Goal: Ask a question

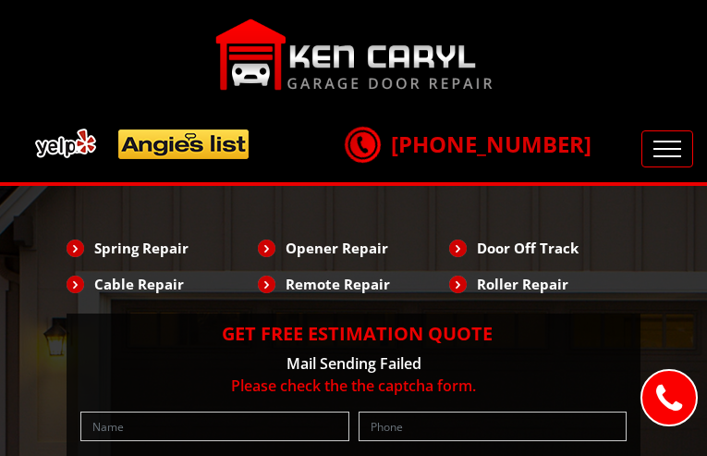
type input "WiZPopeXc"
type input "3392523594"
type input "[EMAIL_ADDRESS][DOMAIN_NAME]"
type input "zgSQpaVu"
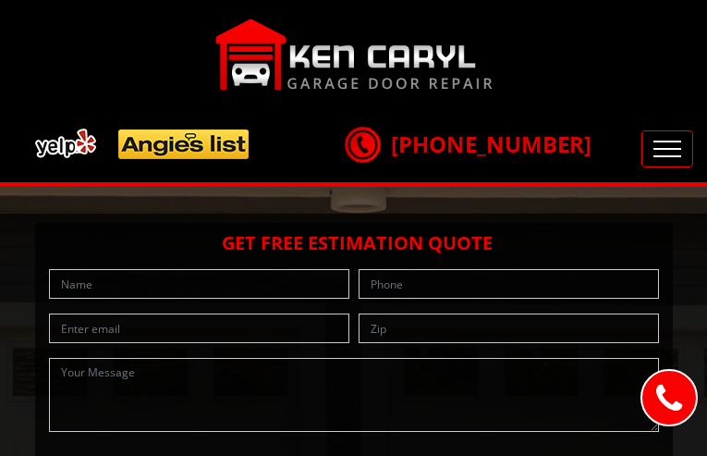
type input "KSFxYIedYklcemB"
type input "6990800994"
type input "[EMAIL_ADDRESS][DOMAIN_NAME]"
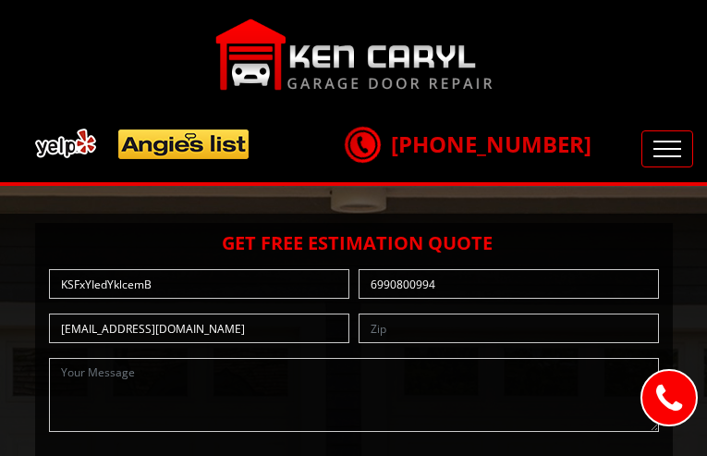
type input "nZJMUYeV"
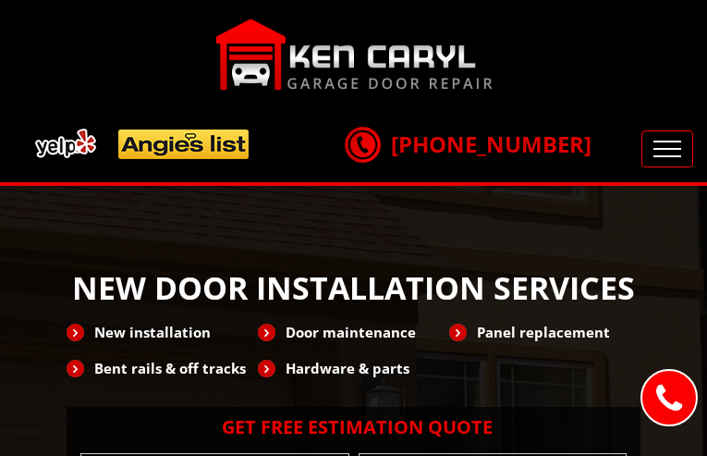
type input "QVjwUWIqs"
type input "9209156919"
type input "[EMAIL_ADDRESS][DOMAIN_NAME]"
type input "VaxNObwkDcznM"
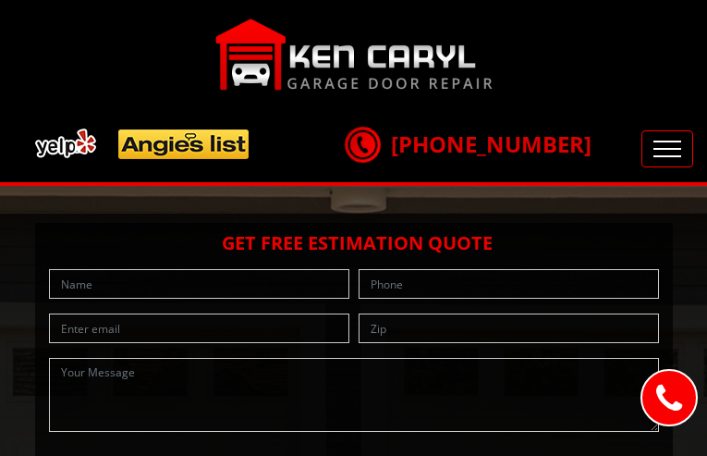
type input "QwfLNcKuhaiWd"
type input "3483506022"
type input "[EMAIL_ADDRESS][DOMAIN_NAME]"
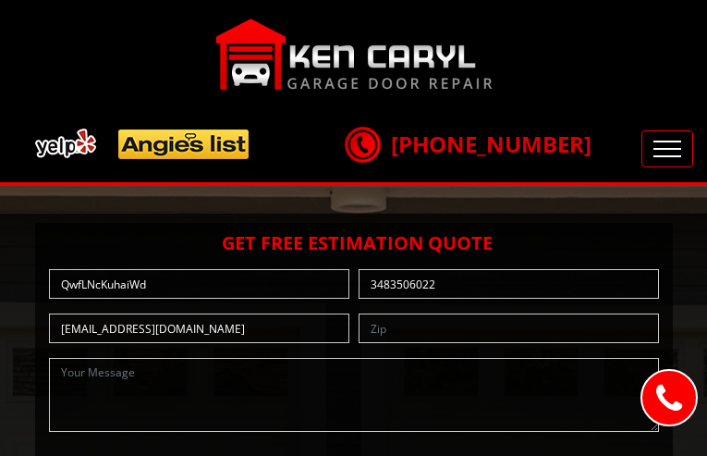
type input "OEJGSrzelwwHfIyP"
